Goal: Task Accomplishment & Management: Complete application form

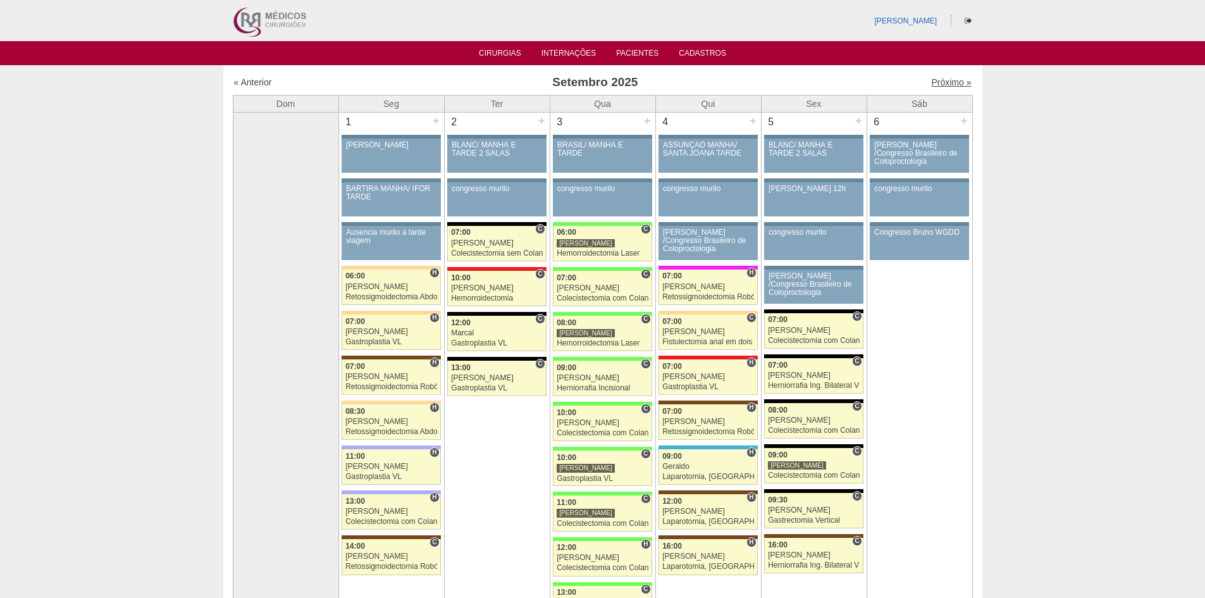
click at [936, 81] on link "Próximo »" at bounding box center [951, 82] width 40 height 10
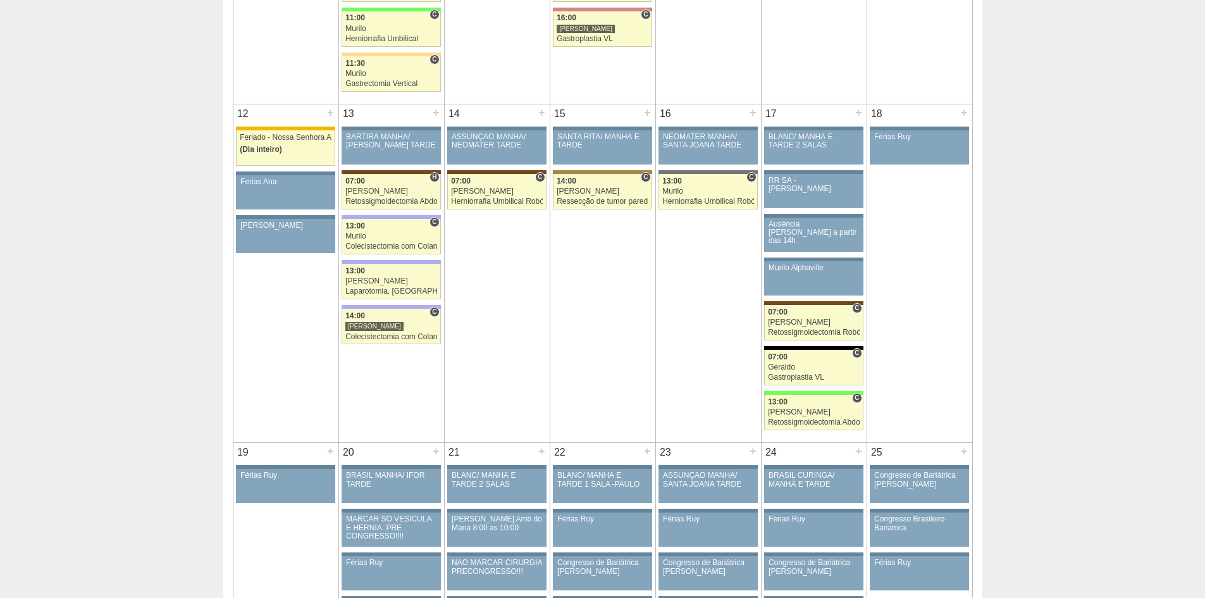
scroll to position [949, 0]
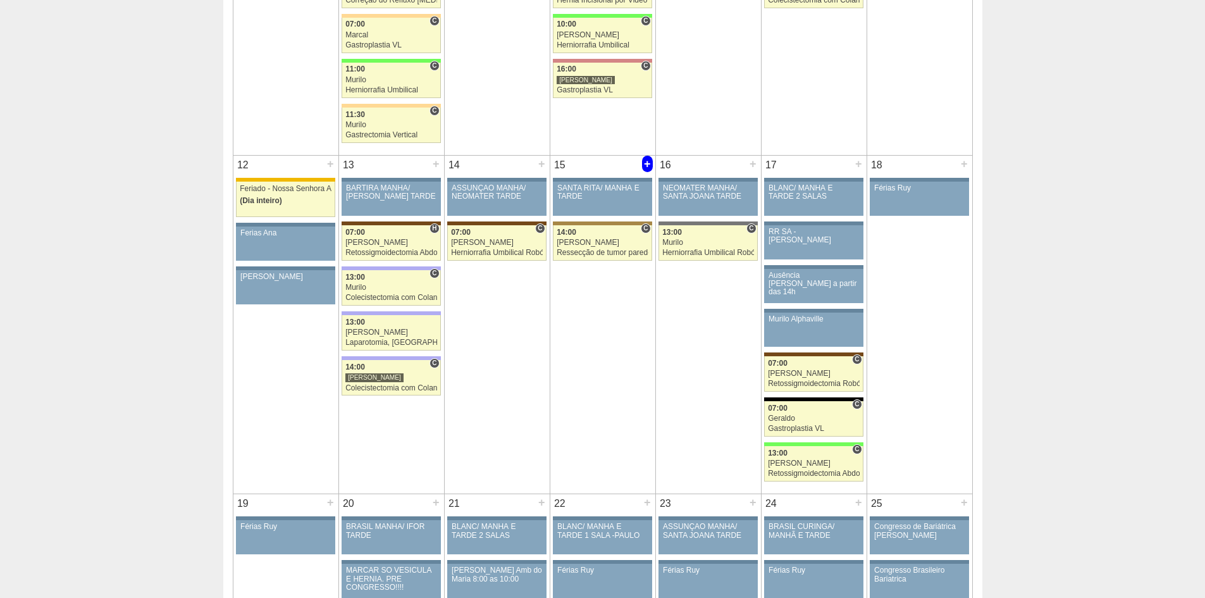
click at [646, 164] on div "+" at bounding box center [647, 164] width 11 height 16
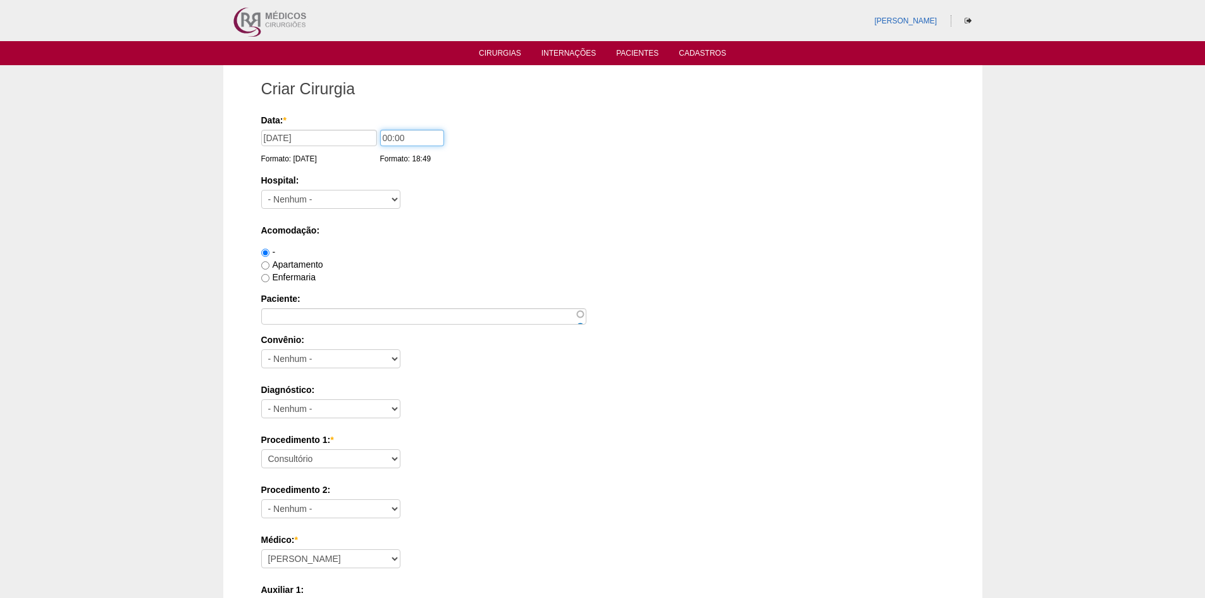
click at [389, 137] on input "00:00" at bounding box center [412, 138] width 64 height 16
type input "14:00"
click at [345, 198] on select "- Nenhum - 9 de Julho Albert Einstein Alvorada América Assunção Bartira Benefic…" at bounding box center [330, 199] width 139 height 19
select select "67"
click at [261, 190] on select "- Nenhum - 9 de Julho Albert Einstein Alvorada América Assunção Bartira Benefic…" at bounding box center [330, 199] width 139 height 19
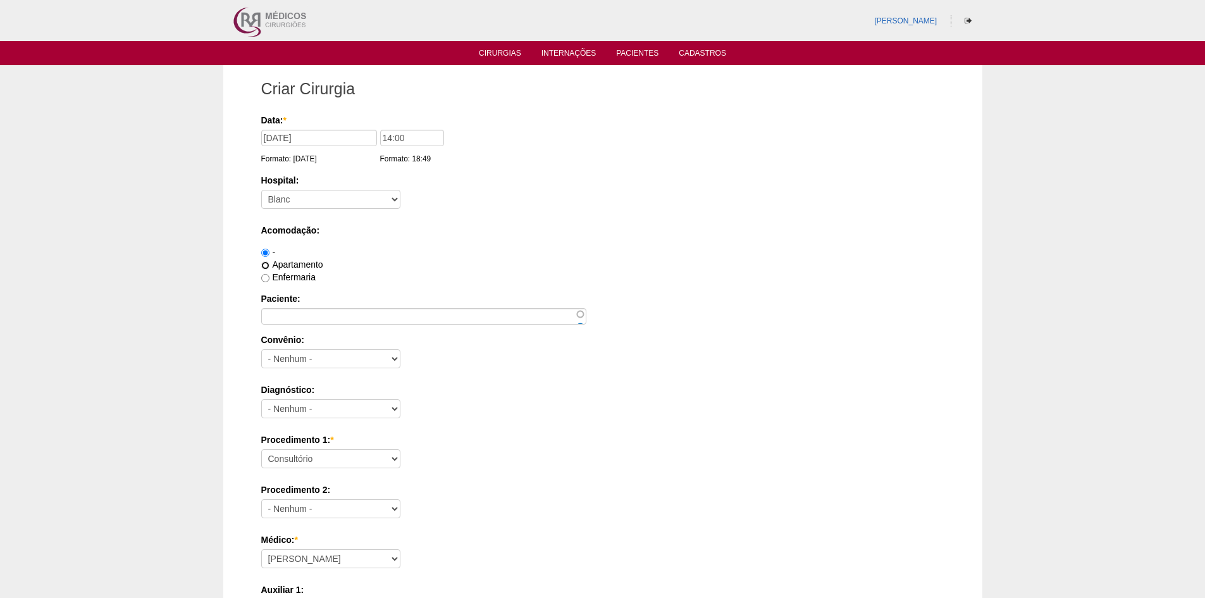
click at [266, 264] on input "Apartamento" at bounding box center [265, 265] width 8 height 8
radio input "true"
drag, startPoint x: 285, startPoint y: 310, endPoint x: 327, endPoint y: 290, distance: 46.7
click at [285, 310] on input "Paciente:" at bounding box center [423, 316] width 325 height 16
click at [314, 318] on input "Paciente:" at bounding box center [423, 316] width 325 height 16
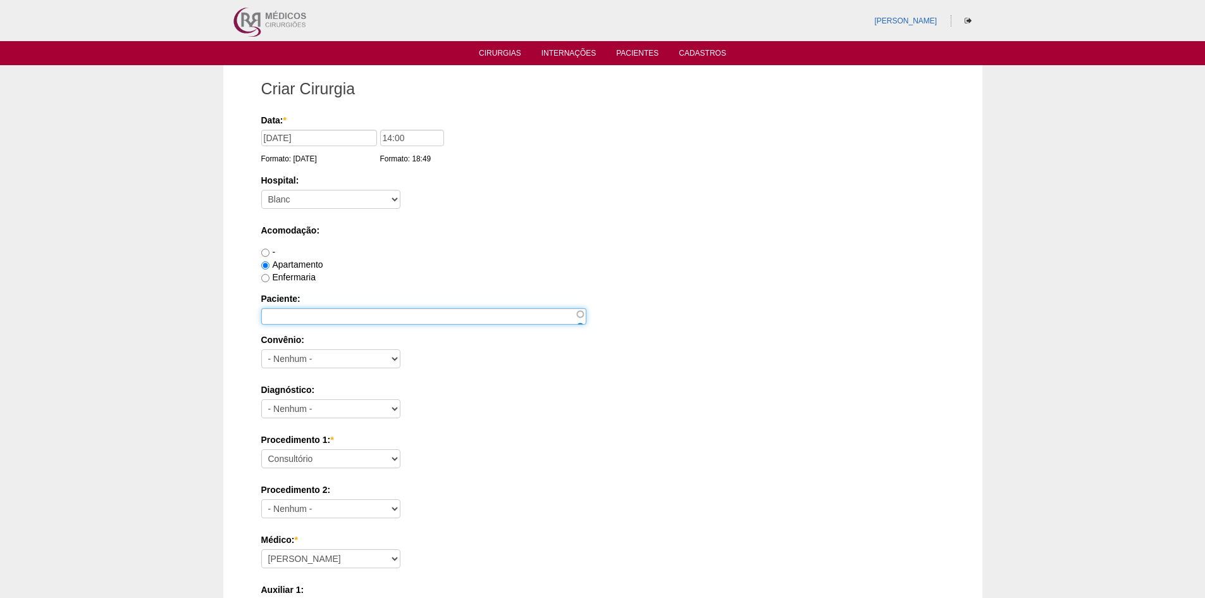
paste input "Danton Dalas Deffert"
type input "Danton Dalas Deffert"
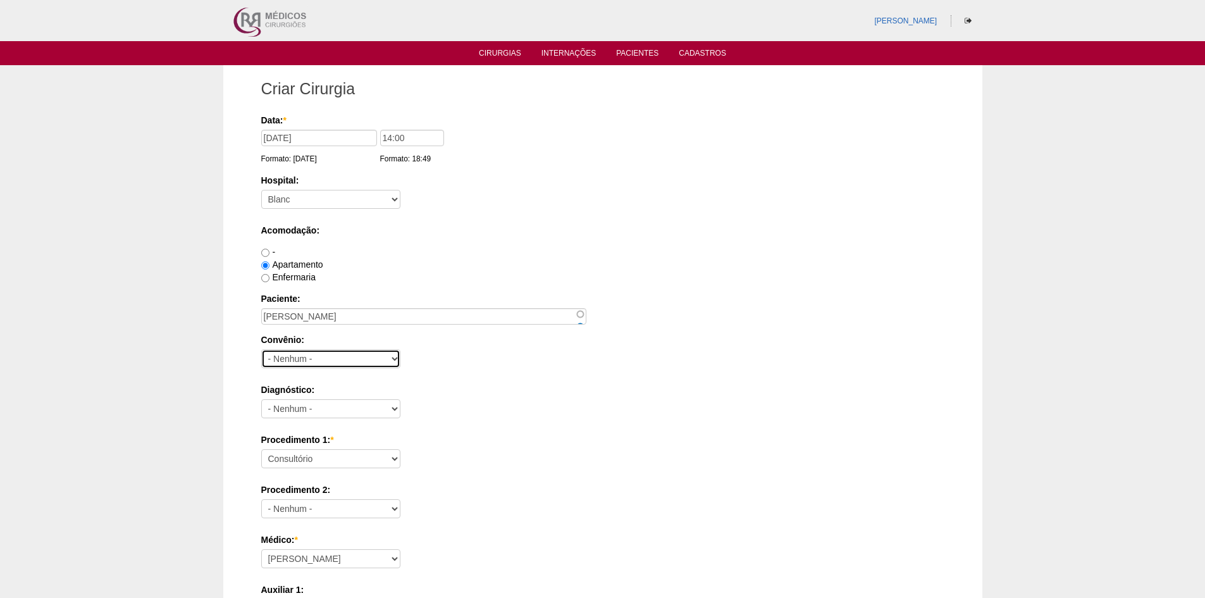
click at [306, 361] on select "- Nenhum - Abet Afresp Allianz Amil Blue Life Caasp Cabesp Caixa de Pensões Car…" at bounding box center [330, 358] width 139 height 19
select select "8907"
click at [261, 349] on select "- Nenhum - Abet Afresp Allianz Amil Blue Life Caasp Cabesp Caixa de Pensões Car…" at bounding box center [330, 358] width 139 height 19
click at [314, 410] on select "- Nenhum - Abdome Agudo Abscesso Hepático Abscesso Perianal Abscesso Peritoneal…" at bounding box center [330, 408] width 139 height 19
select select "3707"
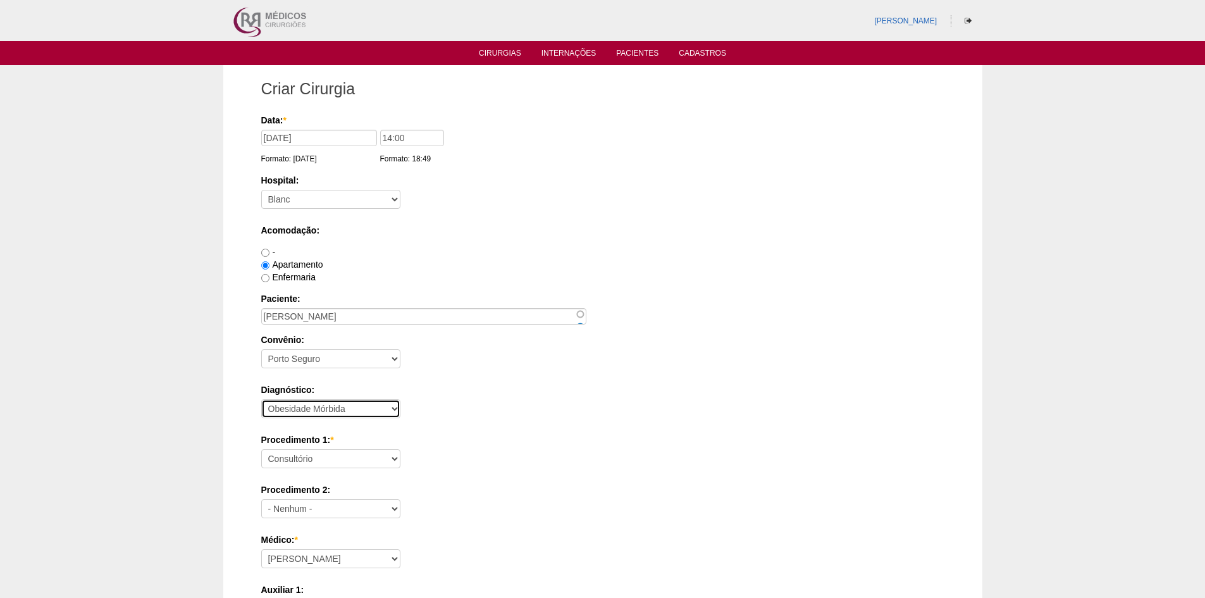
click at [261, 399] on select "- Nenhum - Abdome Agudo Abscesso Hepático Abscesso Perianal Abscesso Peritoneal…" at bounding box center [330, 408] width 139 height 19
click at [318, 456] on select "Consultório Abscesso Hepático - Drenagem Abscesso perianal Amputação Abdômino P…" at bounding box center [330, 458] width 139 height 19
select select "3710"
click at [261, 449] on select "Consultório Abscesso Hepático - Drenagem Abscesso perianal Amputação Abdômino P…" at bounding box center [330, 458] width 139 height 19
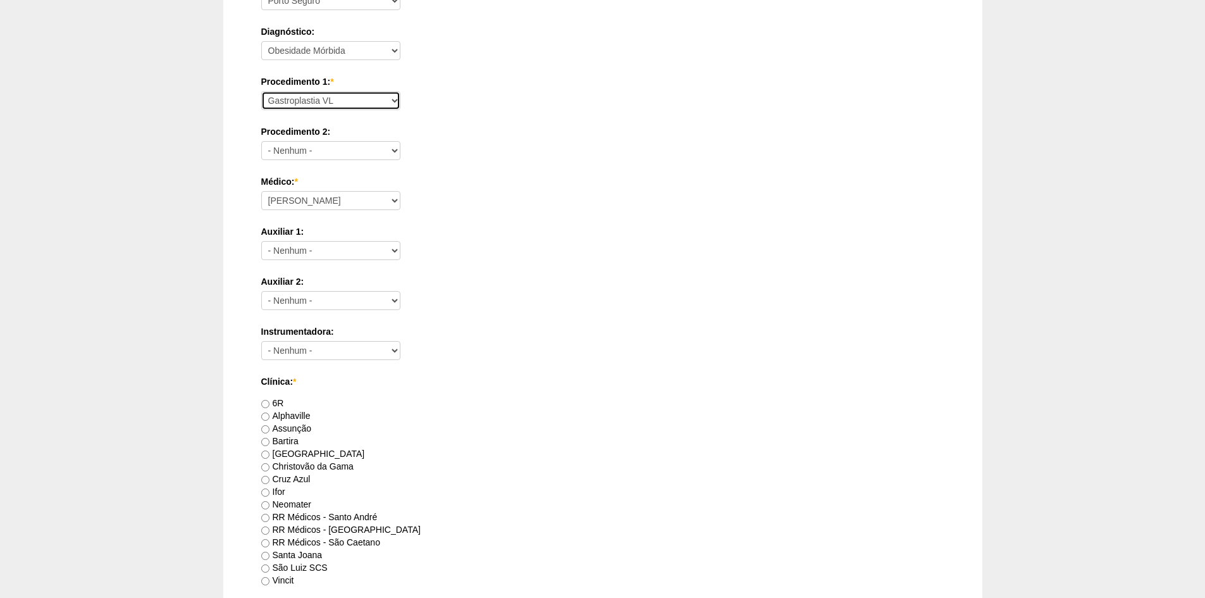
scroll to position [380, 0]
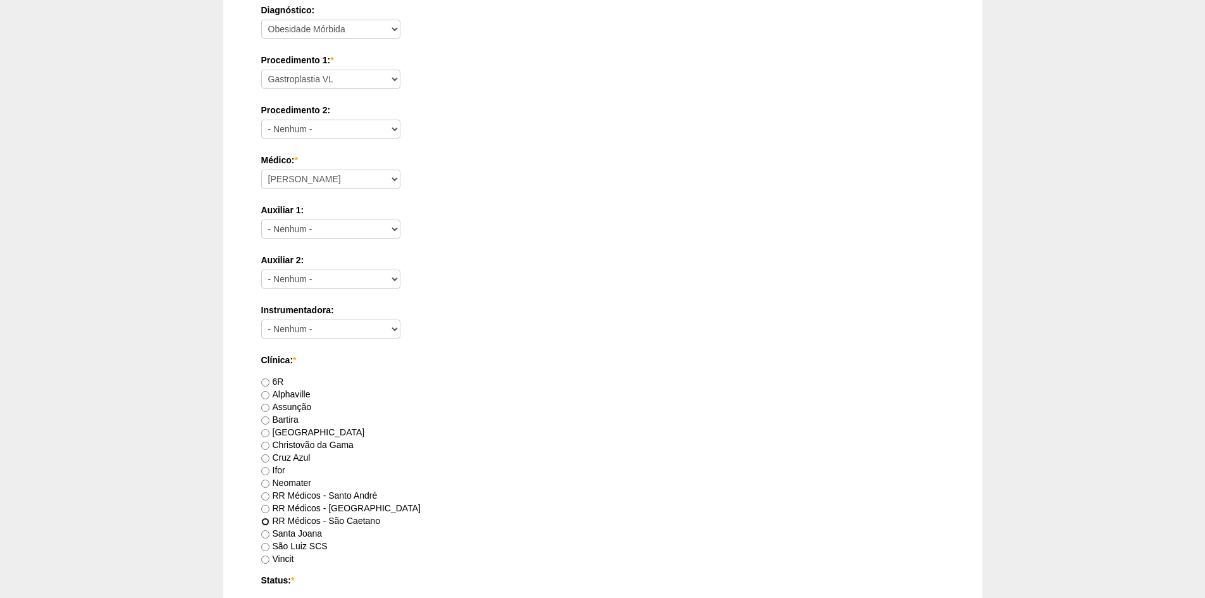
drag, startPoint x: 266, startPoint y: 523, endPoint x: 418, endPoint y: 464, distance: 162.2
click at [268, 521] on input "RR Médicos - São Caetano" at bounding box center [265, 521] width 8 height 8
radio input "true"
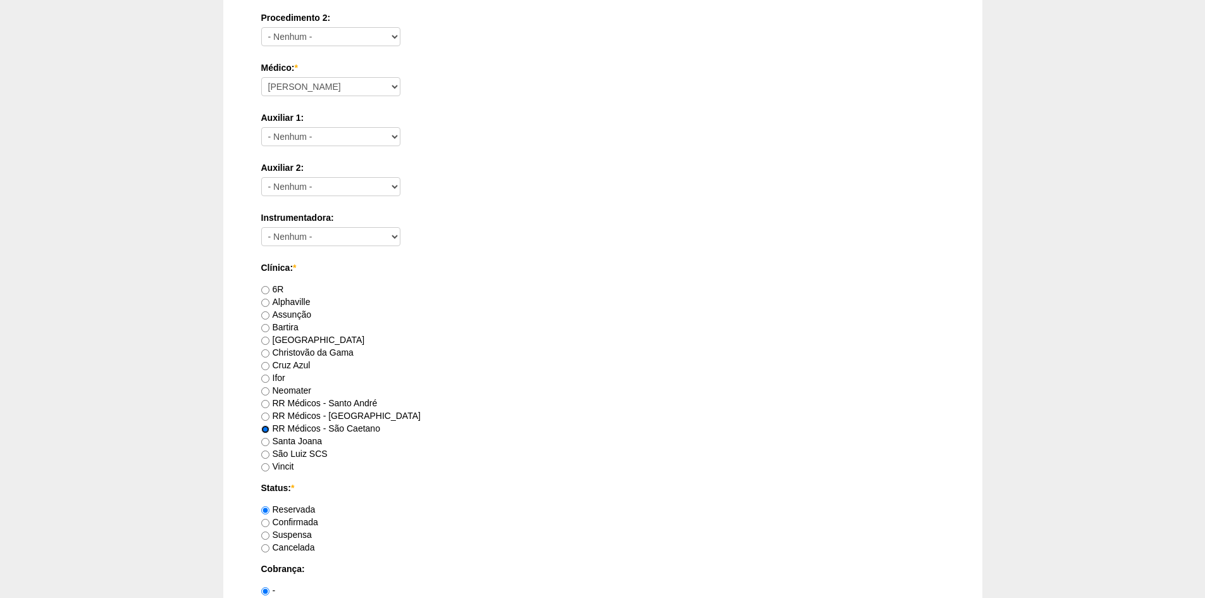
scroll to position [569, 0]
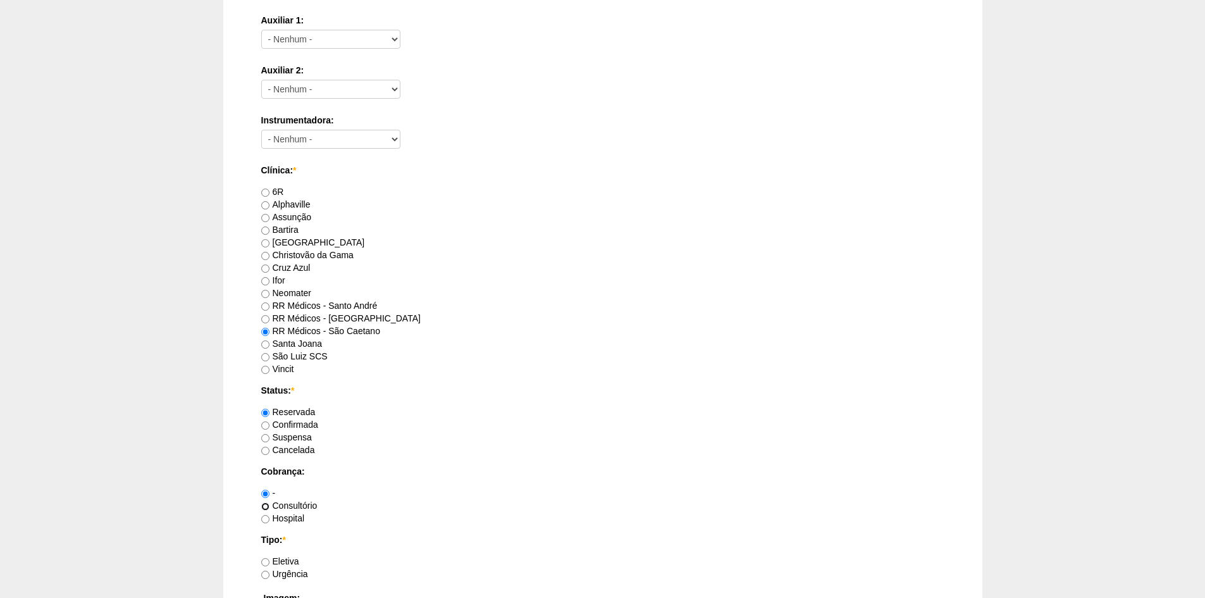
click at [267, 506] on input "Consultório" at bounding box center [265, 506] width 8 height 8
radio input "true"
drag, startPoint x: 266, startPoint y: 558, endPoint x: 383, endPoint y: 498, distance: 131.3
click at [270, 555] on div "Eletiva" at bounding box center [602, 561] width 683 height 13
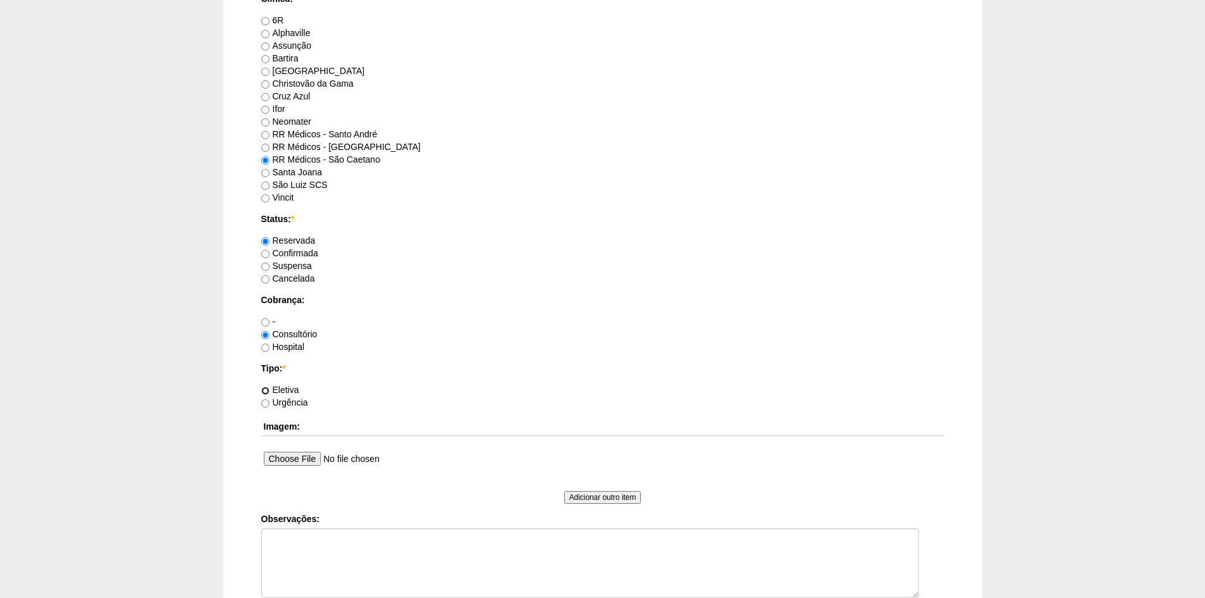
scroll to position [759, 0]
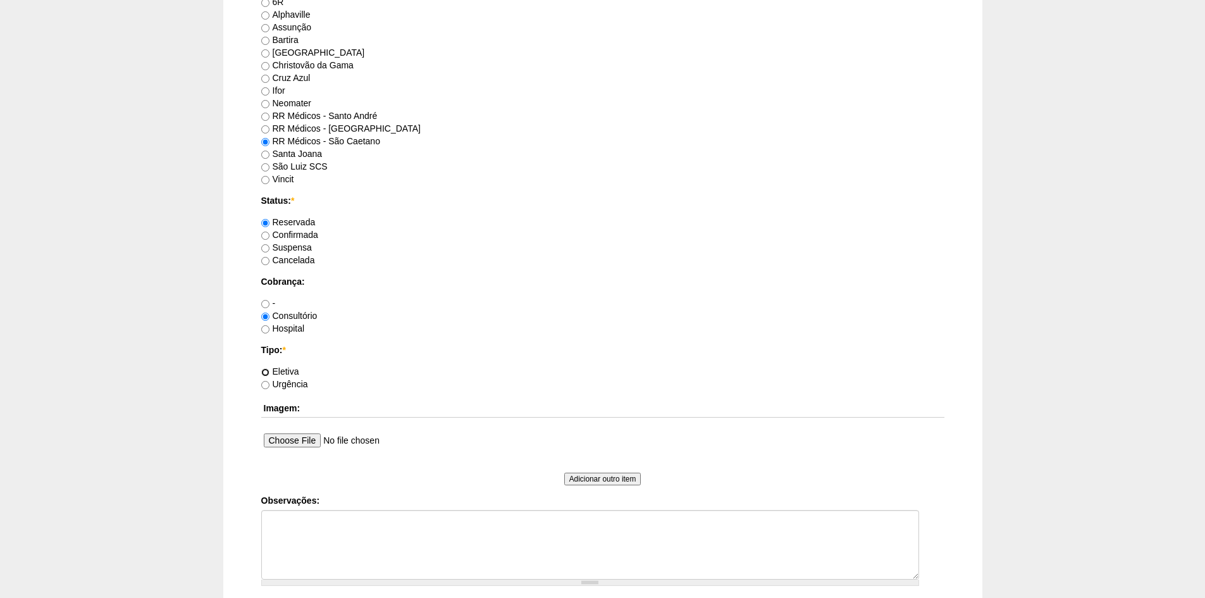
click at [268, 372] on input "Eletiva" at bounding box center [265, 372] width 8 height 8
radio input "true"
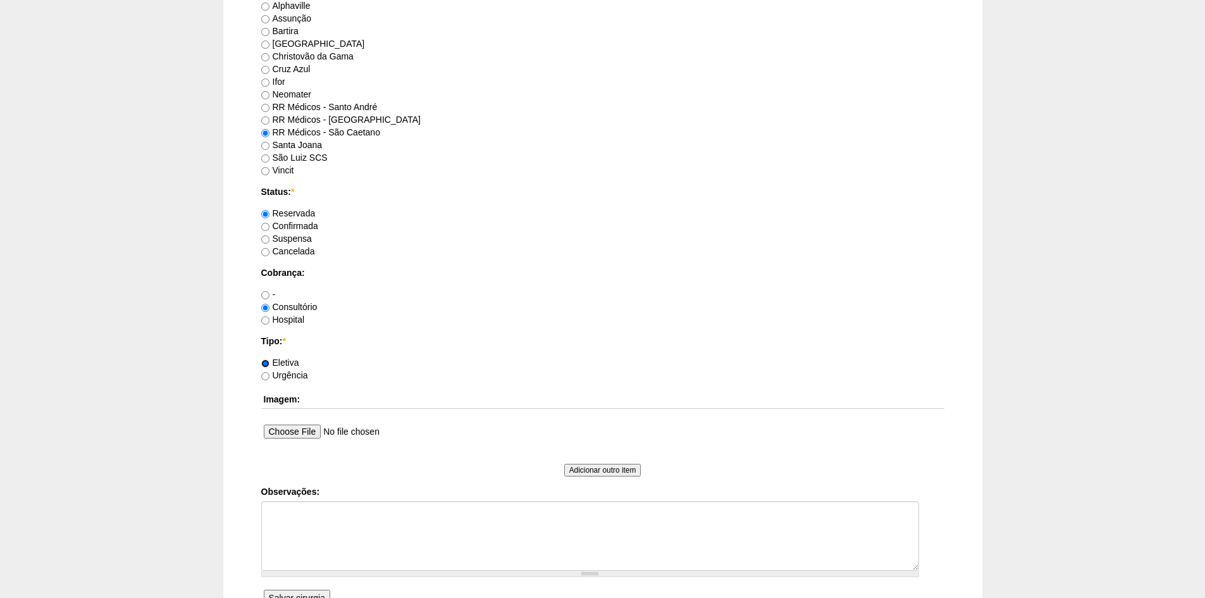
scroll to position [822, 0]
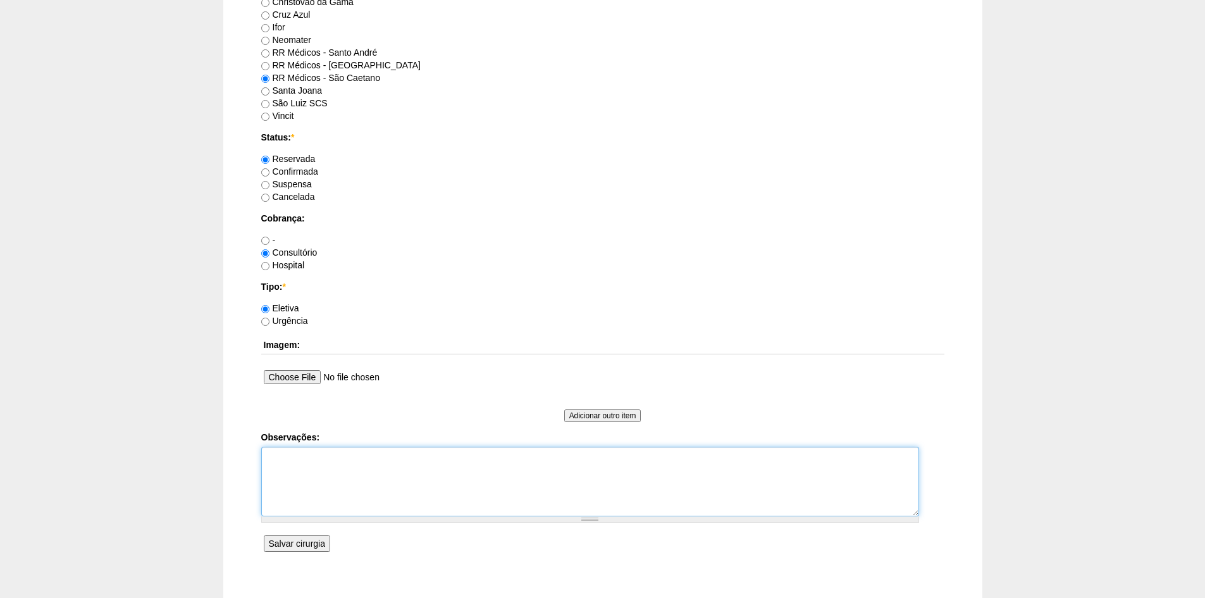
click at [311, 452] on textarea "Observações:" at bounding box center [590, 482] width 658 height 70
type textarea "Perder 5 Kg"
click at [285, 543] on input "Salvar cirurgia" at bounding box center [297, 543] width 66 height 16
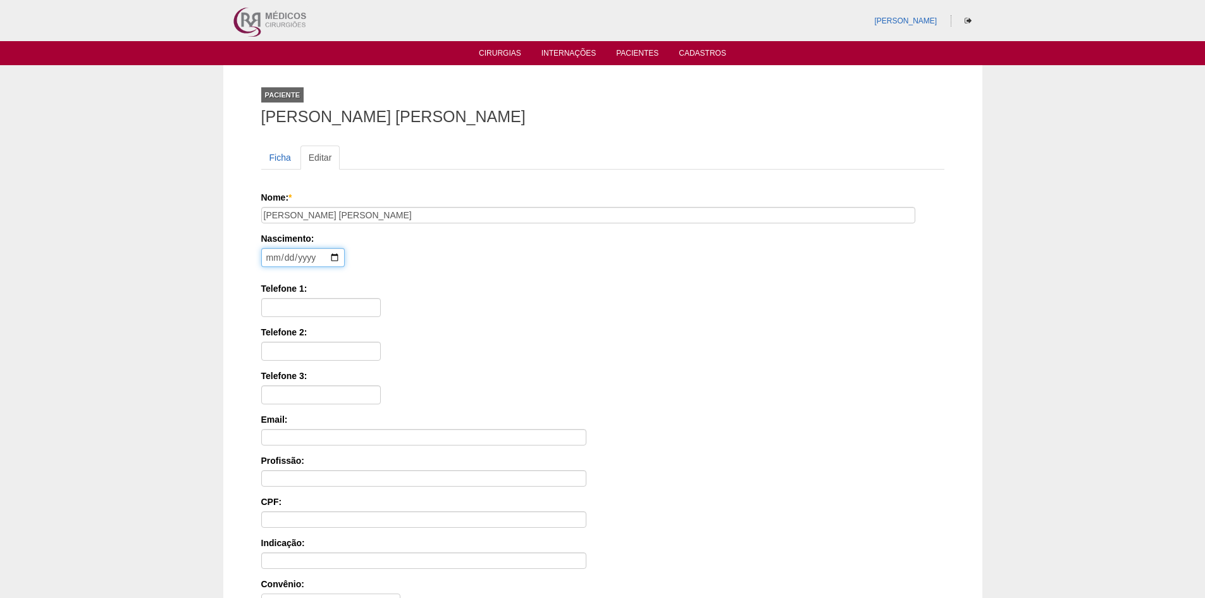
drag, startPoint x: 269, startPoint y: 257, endPoint x: 261, endPoint y: 261, distance: 8.2
click at [269, 257] on input "date" at bounding box center [303, 257] width 84 height 19
type input "1975-06-16"
click at [291, 308] on input "Telefone 1:" at bounding box center [321, 307] width 120 height 19
paste input "98499-5079"
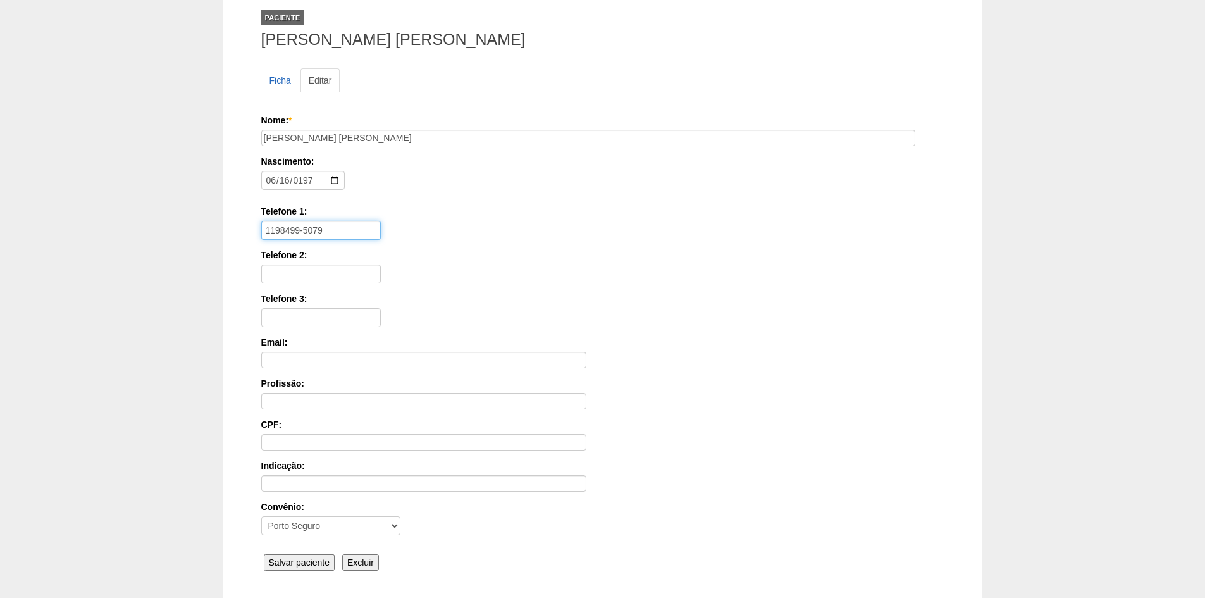
scroll to position [175, 0]
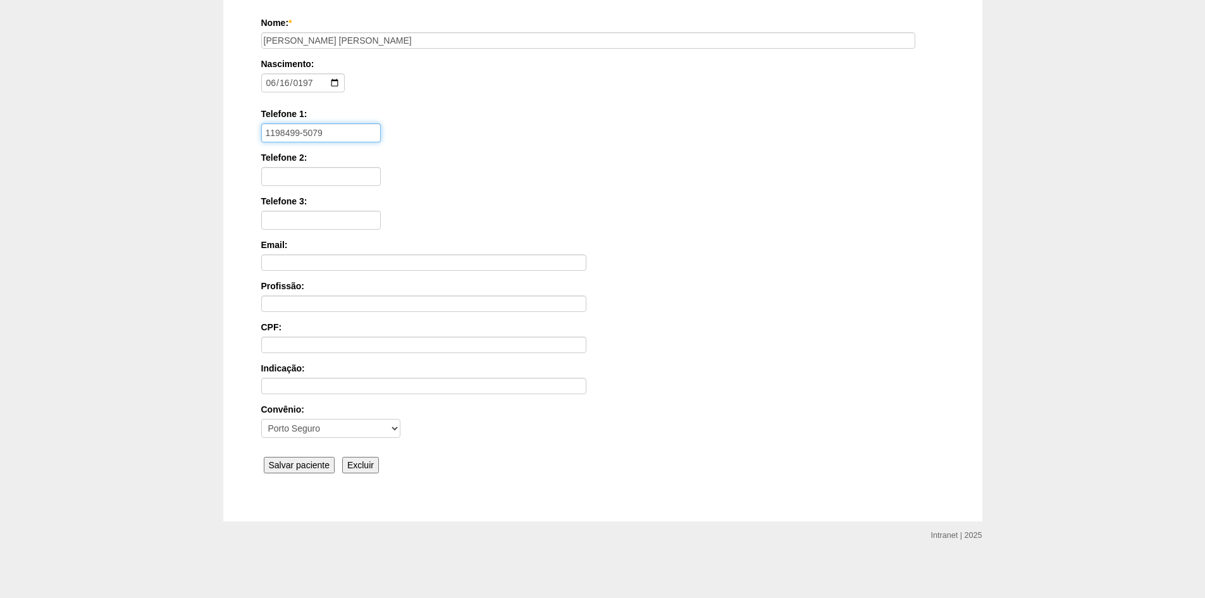
type input "1198499-5079"
click at [304, 462] on input "Salvar paciente" at bounding box center [299, 465] width 71 height 16
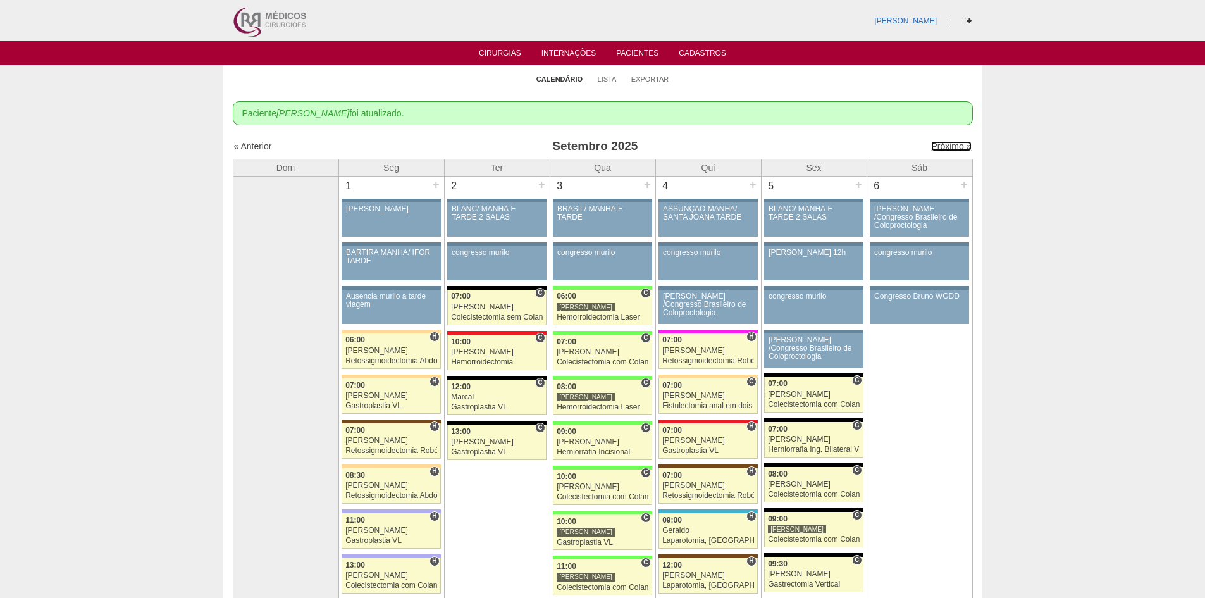
drag, startPoint x: 931, startPoint y: 145, endPoint x: 907, endPoint y: 156, distance: 26.9
click at [931, 145] on link "Próximo »" at bounding box center [951, 146] width 40 height 10
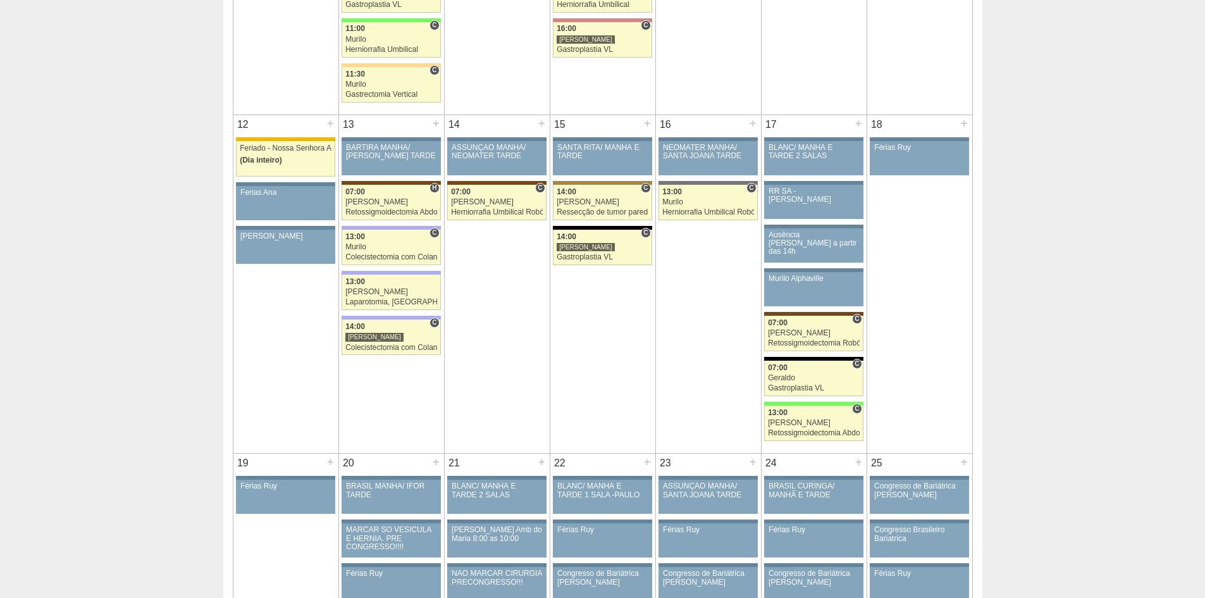
scroll to position [1012, 0]
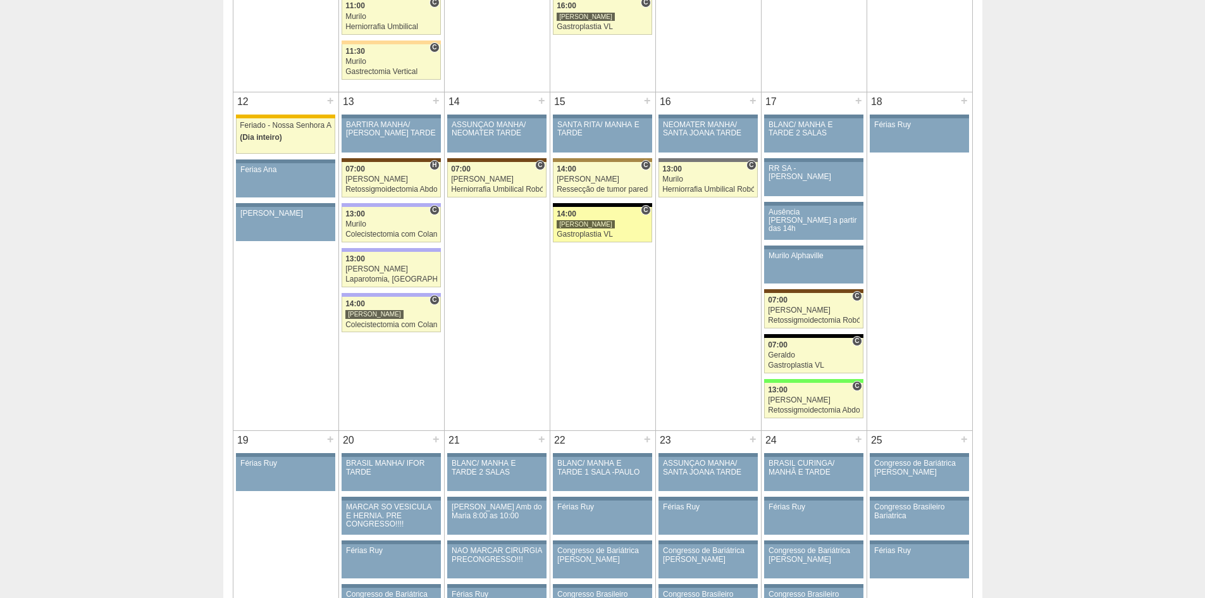
click at [580, 233] on div "Gastroplastia VL" at bounding box center [603, 234] width 92 height 8
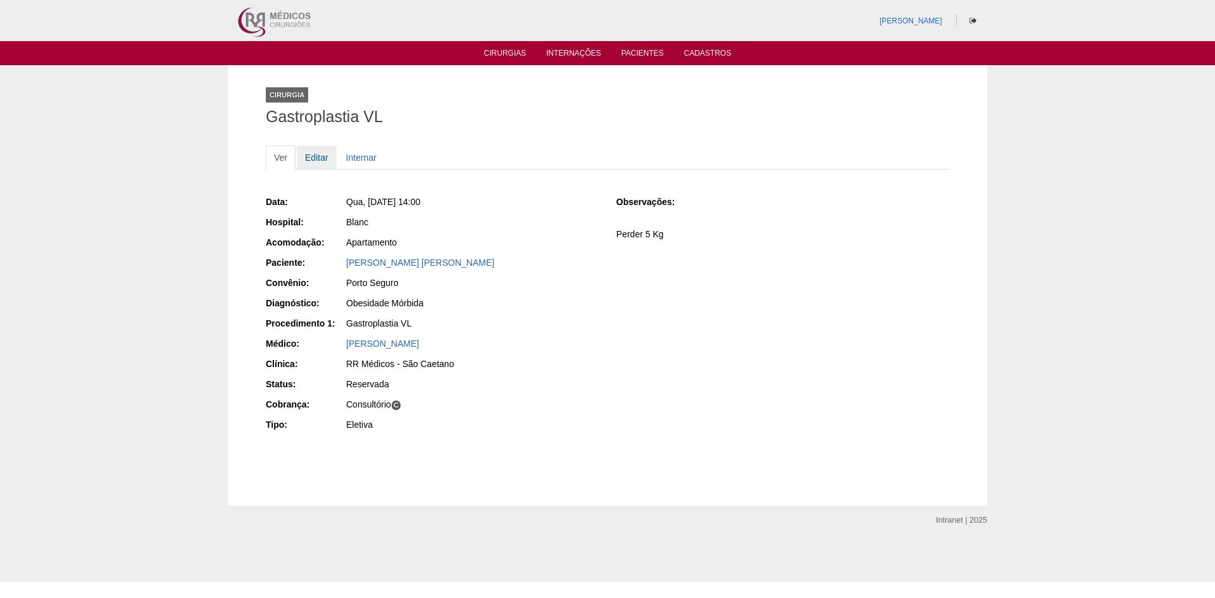
click at [318, 156] on link "Editar" at bounding box center [317, 157] width 40 height 24
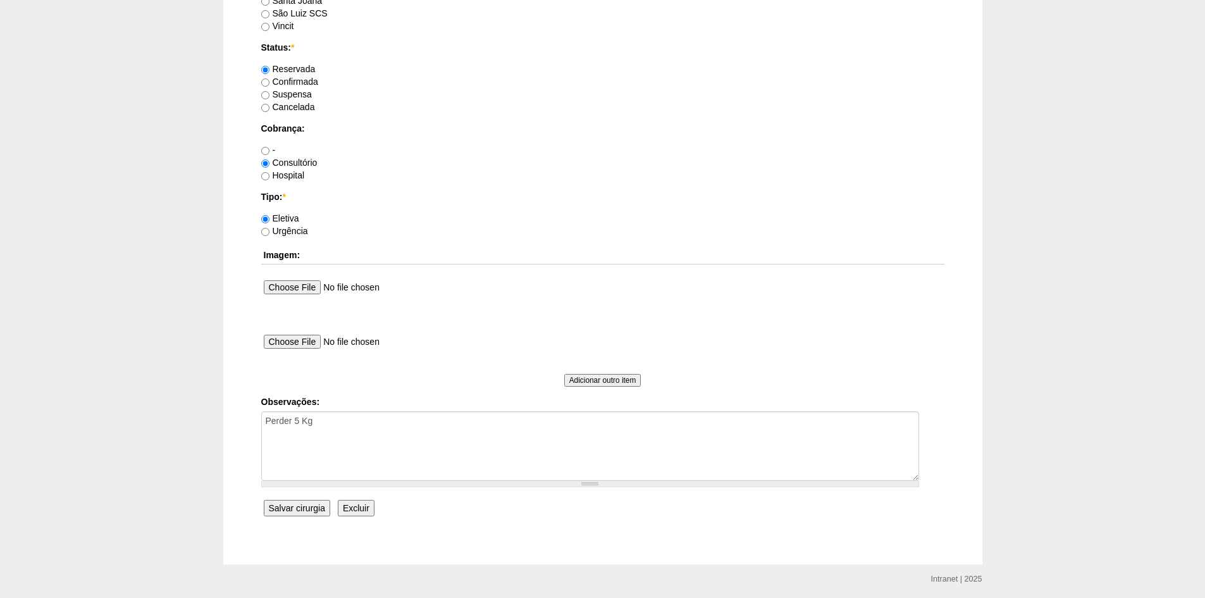
scroll to position [1032, 0]
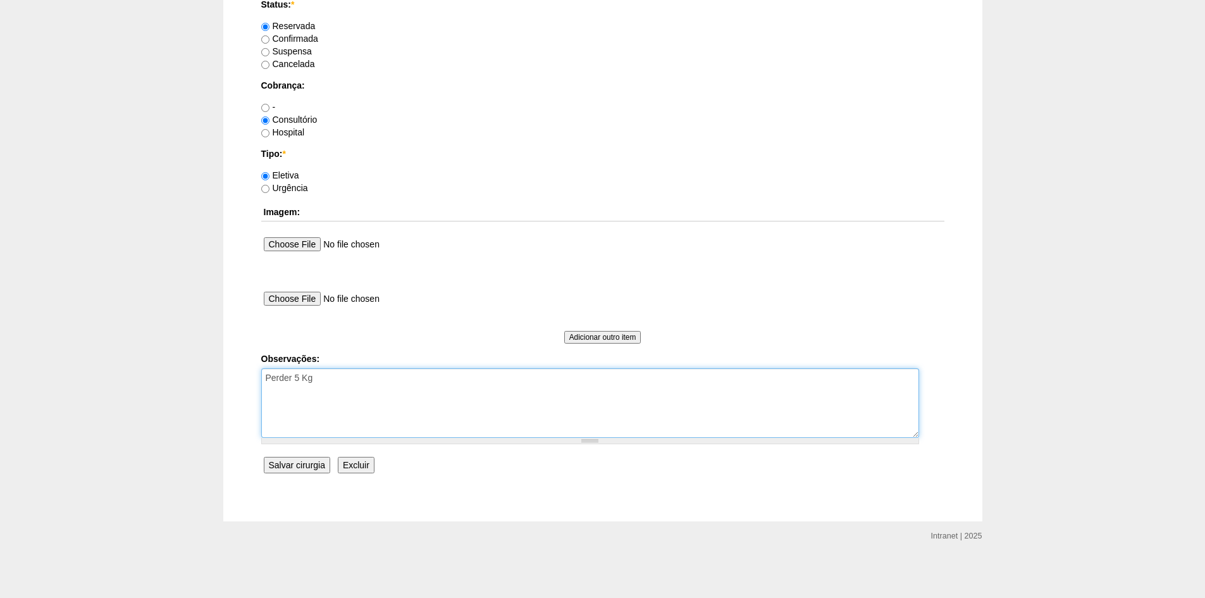
click at [341, 377] on textarea "Perder 5 Kg" at bounding box center [590, 403] width 658 height 70
click at [290, 390] on textarea "Perder 5 Kg" at bounding box center [590, 403] width 658 height 70
type textarea "Perder 5 Kg Vai retornar para aviso"
click at [300, 458] on input "Salvar cirurgia" at bounding box center [297, 465] width 66 height 16
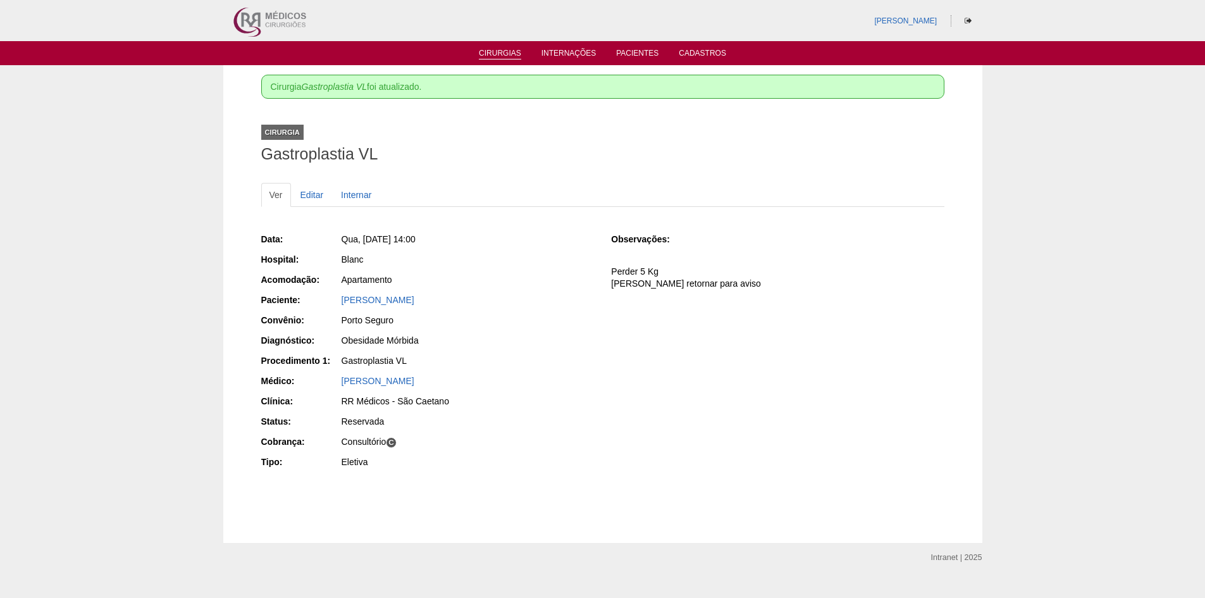
click at [500, 54] on link "Cirurgias" at bounding box center [500, 54] width 42 height 11
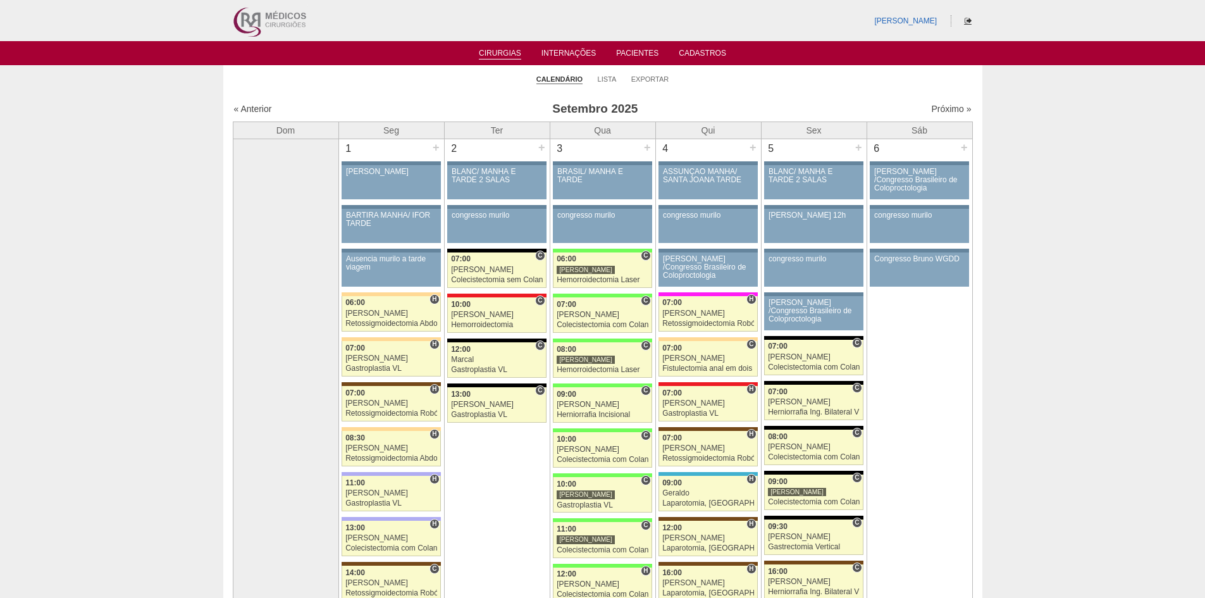
click at [967, 17] on icon at bounding box center [968, 21] width 7 height 8
